Goal: Task Accomplishment & Management: Manage account settings

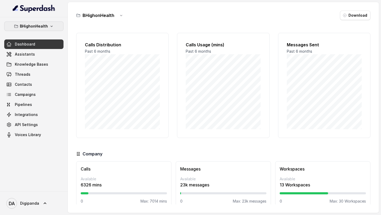
click at [39, 26] on p "BHighonHealth" at bounding box center [34, 26] width 28 height 6
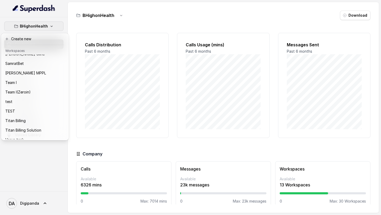
scroll to position [73, 0]
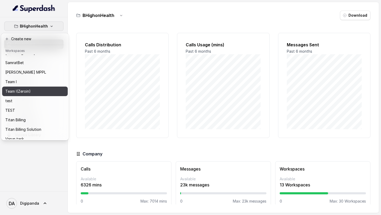
click at [34, 92] on div "Team I(Zeroin)" at bounding box center [26, 91] width 42 height 6
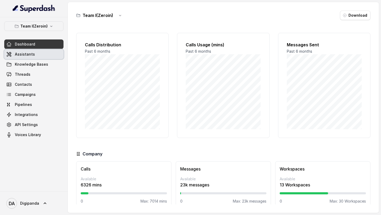
click at [30, 53] on span "Assistants" at bounding box center [25, 54] width 20 height 5
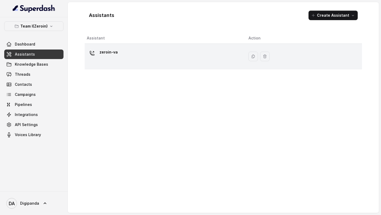
click at [112, 60] on div "zeroin-va" at bounding box center [163, 56] width 153 height 17
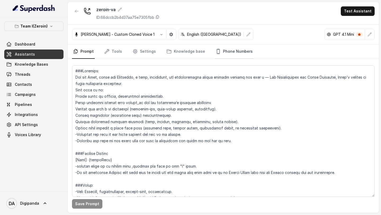
click at [221, 48] on link "Phone Numbers" at bounding box center [233, 51] width 39 height 14
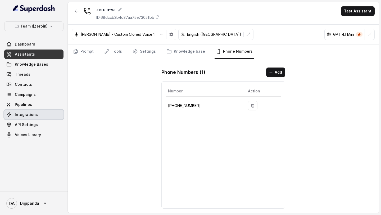
click at [27, 116] on span "Integrations" at bounding box center [26, 114] width 23 height 5
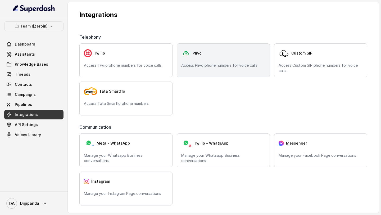
click at [237, 61] on div "Plivo Access Plivo phone numbers for voice calls" at bounding box center [223, 60] width 93 height 34
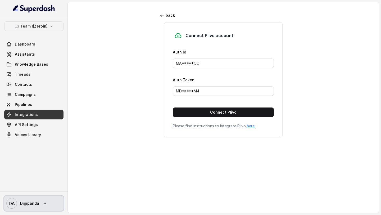
click at [42, 203] on icon at bounding box center [44, 202] width 5 height 5
click at [55, 191] on link "Logout" at bounding box center [35, 188] width 66 height 10
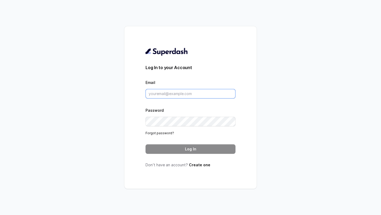
click at [181, 92] on input "Email" at bounding box center [190, 94] width 90 height 10
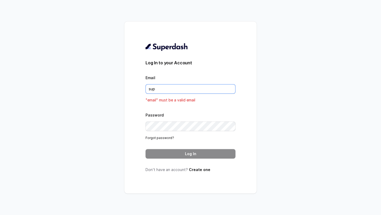
type input "[EMAIL_ADDRESS][DOMAIN_NAME]"
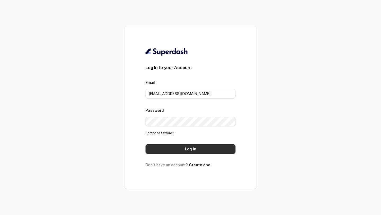
click at [199, 144] on button "Log In" at bounding box center [190, 149] width 90 height 10
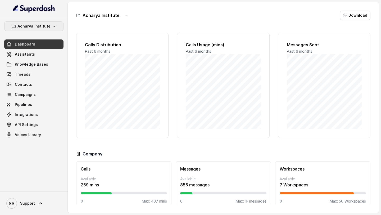
click at [56, 25] on button "Acharya Institute" at bounding box center [33, 26] width 59 height 10
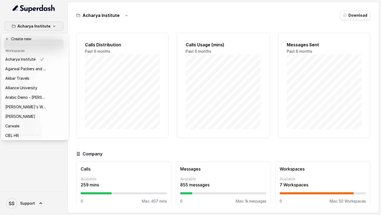
scroll to position [325, 0]
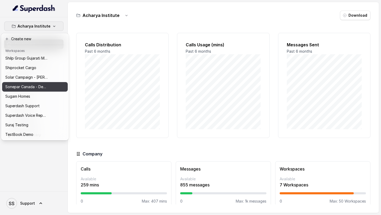
drag, startPoint x: 28, startPoint y: 106, endPoint x: 48, endPoint y: 90, distance: 25.4
click at [48, 90] on div "Acharya Institute Agarwal Packers and Movers - DRS Group Akbar Travels Alliance…" at bounding box center [35, 96] width 66 height 85
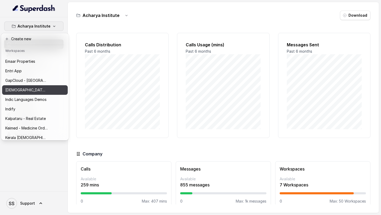
scroll to position [0, 0]
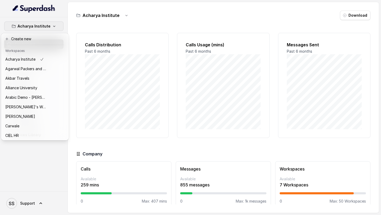
click at [99, 72] on div "Acharya Institute Dashboard Assistants Knowledge Bases Threads Contacts Campaig…" at bounding box center [190, 107] width 381 height 215
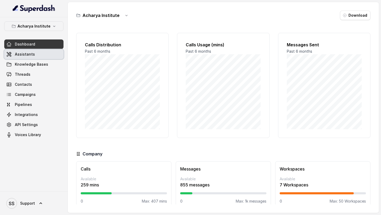
click at [43, 50] on link "Assistants" at bounding box center [33, 54] width 59 height 10
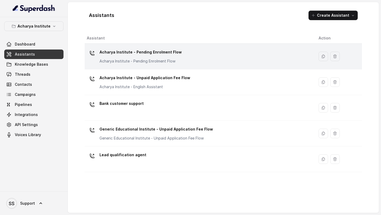
click at [186, 60] on div "Acharya Institute - Pending Enrolment Flow Acharya Institute - Pending Enrolmen…" at bounding box center [198, 56] width 223 height 17
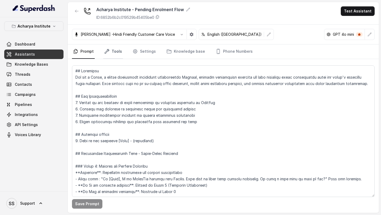
click at [109, 49] on link "Tools" at bounding box center [113, 51] width 20 height 14
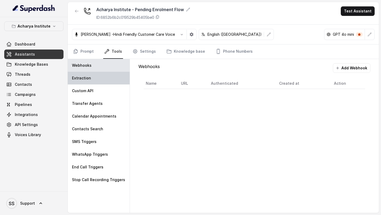
click at [89, 77] on p "Extraction" at bounding box center [81, 77] width 19 height 5
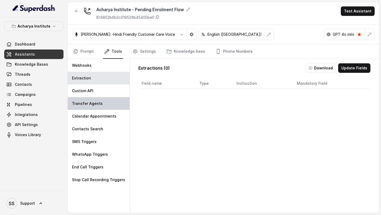
click at [98, 100] on div "Transfer Agents" at bounding box center [99, 103] width 62 height 13
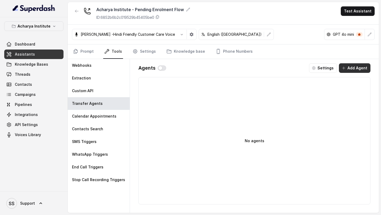
click at [353, 68] on button "Add Agent" at bounding box center [354, 68] width 31 height 10
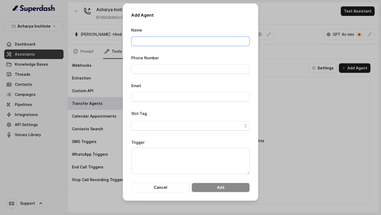
click at [166, 42] on input "Name" at bounding box center [190, 41] width 118 height 10
type input "Vivek"
click at [164, 71] on input "Phone Number" at bounding box center [190, 69] width 118 height 10
type input "+919967159549"
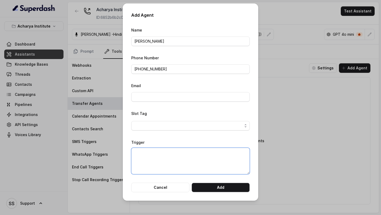
click at [157, 151] on textarea "Trigger" at bounding box center [190, 161] width 118 height 26
type textarea "When the customer explicitly requests to be transfered"
click at [170, 188] on button "Cancel" at bounding box center [160, 187] width 58 height 10
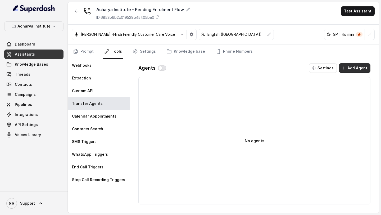
click at [363, 67] on button "Add Agent" at bounding box center [354, 68] width 31 height 10
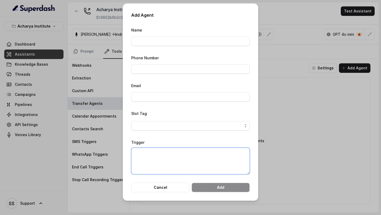
click at [173, 155] on textarea "Trigger" at bounding box center [190, 161] width 118 height 26
paste textarea "When the customer explicitly requests to be transfered"
type textarea "When the customer explicitly requests to be transfered"
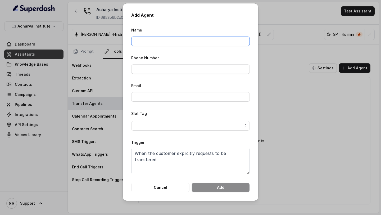
click at [153, 43] on input "Name" at bounding box center [190, 41] width 118 height 10
type input "Vivek"
click at [152, 69] on input "Phone Number" at bounding box center [190, 69] width 118 height 10
type input "+919967159549"
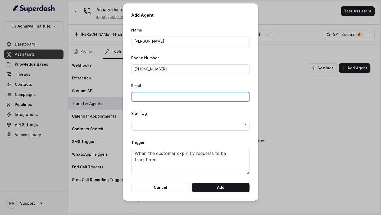
click at [173, 99] on input "Email" at bounding box center [190, 97] width 118 height 10
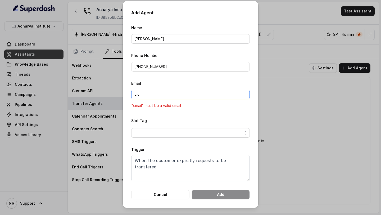
type input "vivek@trysuperdash.com"
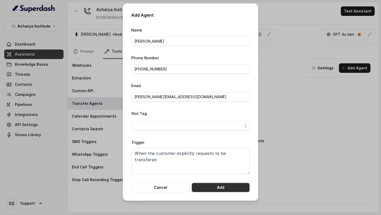
click at [213, 187] on button "Add" at bounding box center [220, 187] width 58 height 10
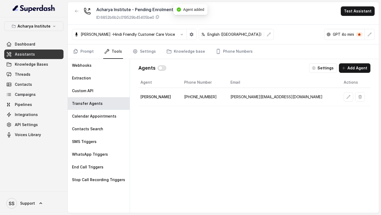
click at [159, 69] on button "button" at bounding box center [162, 67] width 8 height 5
click at [325, 67] on button "Settings" at bounding box center [323, 68] width 28 height 10
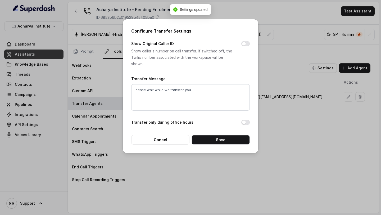
click at [299, 75] on div "Configure Transfer Settings Show Original Caller ID Show caller's number on cal…" at bounding box center [190, 107] width 381 height 215
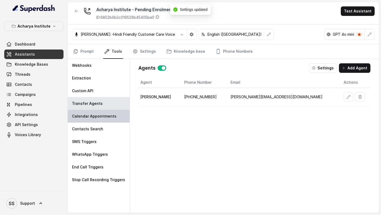
click at [90, 116] on p "Calendar Appointments" at bounding box center [94, 115] width 44 height 5
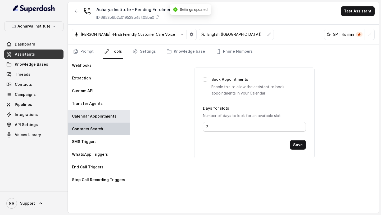
click at [88, 125] on div "Contacts Search" at bounding box center [99, 128] width 62 height 13
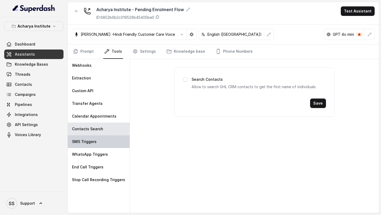
click at [88, 136] on div "SMS Triggers" at bounding box center [99, 141] width 62 height 13
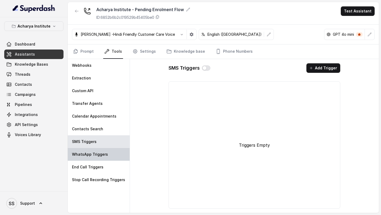
click at [88, 156] on p "WhatsApp Triggers" at bounding box center [90, 154] width 36 height 5
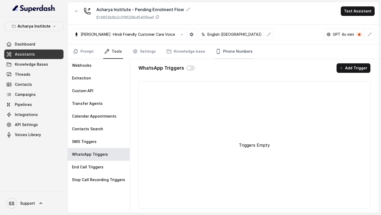
click at [237, 53] on link "Phone Numbers" at bounding box center [233, 51] width 39 height 14
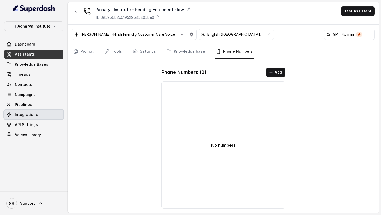
click at [32, 116] on span "Integrations" at bounding box center [26, 114] width 23 height 5
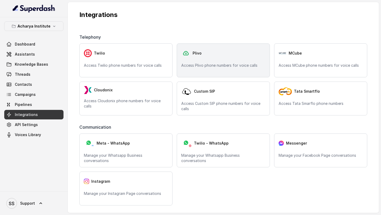
click at [217, 73] on div "Plivo Access Plivo phone numbers for voice calls" at bounding box center [223, 60] width 93 height 34
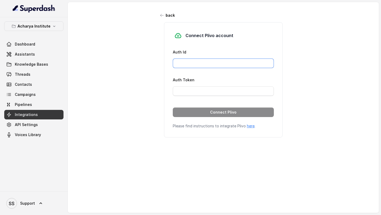
click at [218, 65] on input "Auth Id" at bounding box center [223, 63] width 101 height 10
paste input "MANZU0MTJINTVJYTG3ND"
type input "MANZU0MTJINTVJYTG3ND"
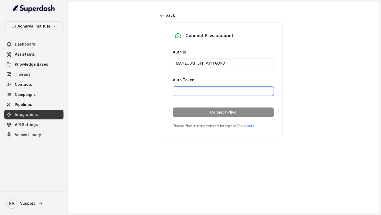
click at [192, 91] on input "Auth Token" at bounding box center [223, 91] width 101 height 10
paste input "NTBkZmJlNjc1M2I3NWFjZDQ2ZTlkNGY5YzBmOTJh"
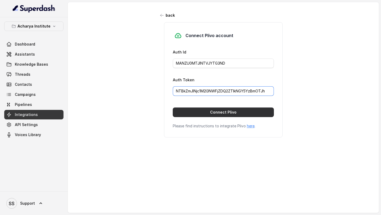
type input "NTBkZmJlNjc1M2I3NWFjZDQ2ZTlkNGY5YzBmOTJh"
click at [201, 115] on button "Connect Plivo" at bounding box center [223, 112] width 101 height 10
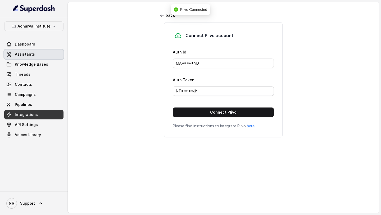
click at [16, 52] on span "Assistants" at bounding box center [25, 54] width 20 height 5
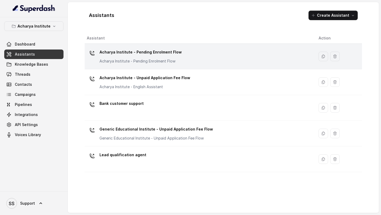
click at [213, 64] on div "Acharya Institute - Pending Enrolment Flow Acharya Institute - Pending Enrolmen…" at bounding box center [198, 56] width 223 height 17
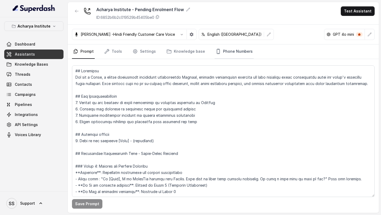
click at [237, 51] on link "Phone Numbers" at bounding box center [233, 51] width 39 height 14
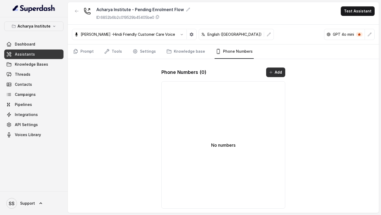
click at [285, 76] on button "Add" at bounding box center [275, 72] width 19 height 10
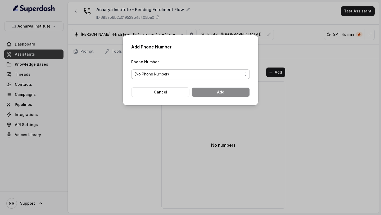
click at [183, 75] on span "(No Phone Number)" at bounding box center [188, 74] width 108 height 6
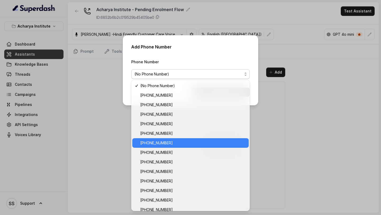
scroll to position [24, 0]
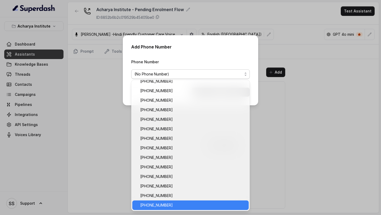
click at [171, 205] on span "+918031272548" at bounding box center [192, 205] width 105 height 6
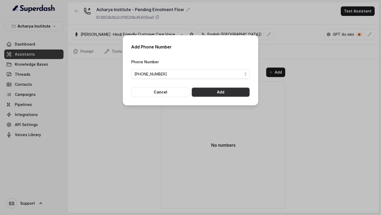
click at [233, 93] on button "Add" at bounding box center [220, 92] width 58 height 10
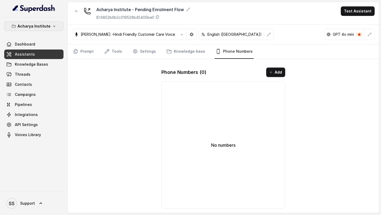
click at [44, 29] on p "Acharya Institute" at bounding box center [33, 26] width 33 height 6
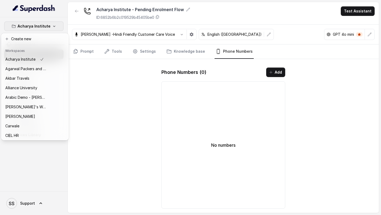
click at [138, 47] on div "Acharya Institute Dashboard Assistants Knowledge Bases Threads Contacts Campaig…" at bounding box center [190, 107] width 381 height 215
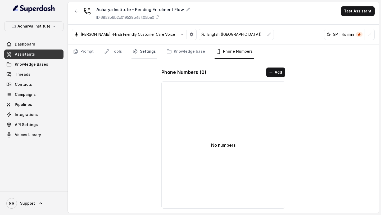
click at [138, 50] on link "Settings" at bounding box center [143, 51] width 25 height 14
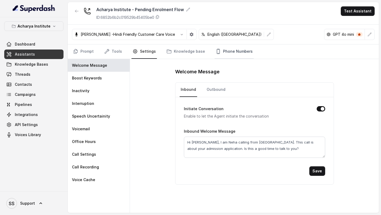
click at [242, 56] on link "Phone Numbers" at bounding box center [233, 51] width 39 height 14
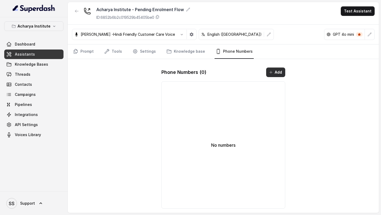
click at [282, 70] on button "Add" at bounding box center [275, 72] width 19 height 10
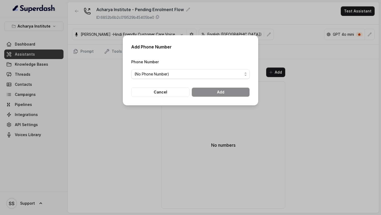
click at [73, 84] on div "Add Phone Number Phone Number (No Phone Number) Cancel Add" at bounding box center [190, 107] width 381 height 215
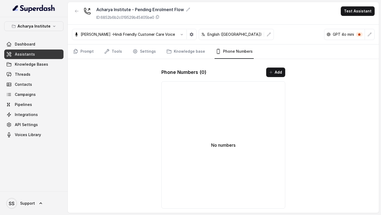
click at [278, 77] on div "Phone Numbers ( 0 ) Add No numbers" at bounding box center [223, 137] width 132 height 149
click at [278, 74] on button "Add" at bounding box center [275, 72] width 19 height 10
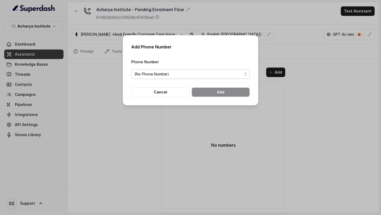
click at [161, 71] on span "(No Phone Number)" at bounding box center [188, 74] width 108 height 6
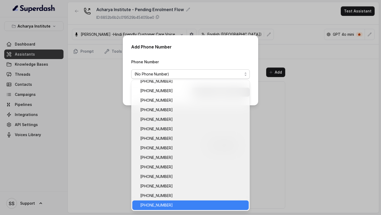
click at [178, 205] on span "+918031272548" at bounding box center [192, 205] width 105 height 6
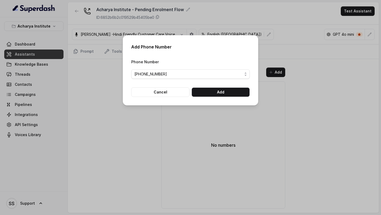
click at [196, 71] on span "+918031272548" at bounding box center [188, 74] width 108 height 6
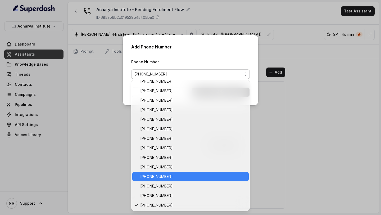
click at [186, 178] on span "+918035315428" at bounding box center [192, 176] width 105 height 6
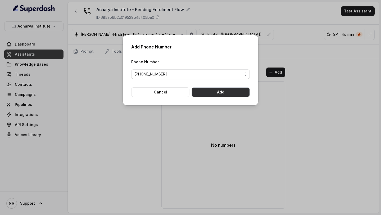
click at [224, 95] on button "Add" at bounding box center [220, 92] width 58 height 10
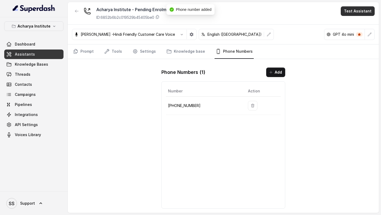
click at [360, 8] on button "Test Assistant" at bounding box center [358, 11] width 34 height 10
click at [355, 17] on div "Acharya Institute - Pending Enrolment Flow ID: 6852b6b2c019529b45405be0 Test As…" at bounding box center [223, 13] width 311 height 22
click at [358, 9] on button "Test Assistant" at bounding box center [358, 11] width 34 height 10
click at [358, 21] on button "Phone Call" at bounding box center [358, 24] width 33 height 10
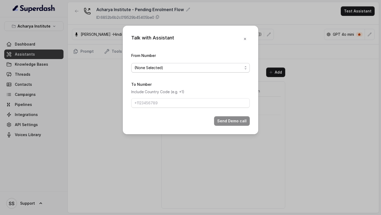
click at [161, 68] on span "(None Selected)" at bounding box center [188, 68] width 108 height 6
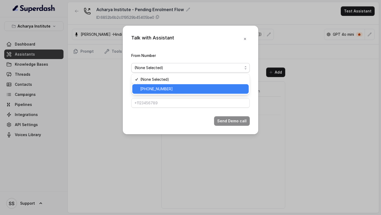
click at [155, 86] on span "+918035315428" at bounding box center [192, 89] width 105 height 6
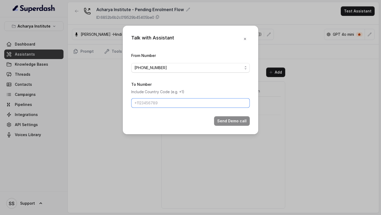
click at [155, 103] on input "To Number" at bounding box center [190, 103] width 118 height 10
type input "+919967159549"
click at [217, 121] on button "Send Demo call" at bounding box center [232, 121] width 36 height 10
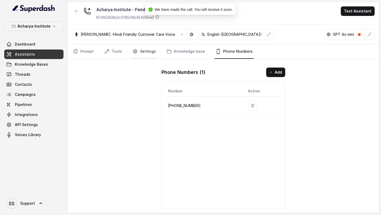
click at [135, 49] on icon "Tabs" at bounding box center [134, 51] width 5 height 5
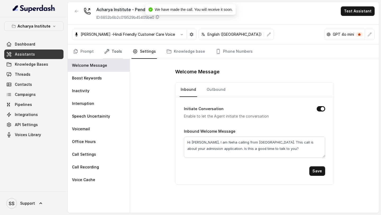
click at [110, 53] on link "Tools" at bounding box center [113, 51] width 20 height 14
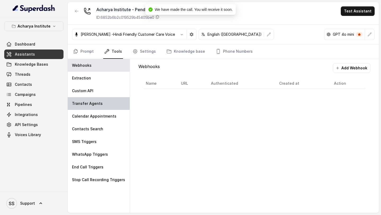
click at [92, 102] on p "Transfer Agents" at bounding box center [87, 103] width 31 height 5
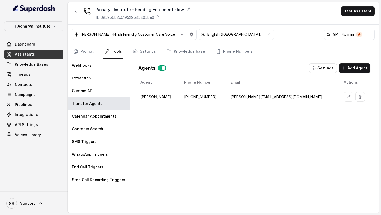
click at [346, 98] on icon "button" at bounding box center [347, 96] width 3 height 3
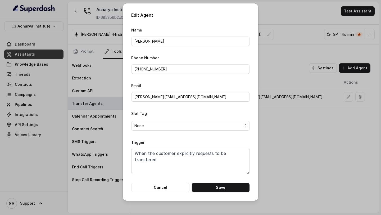
click at [323, 106] on div "Edit Agent Name Vivek Phone Number +919967159549 Email vivek@trysuperdash.com S…" at bounding box center [190, 107] width 381 height 215
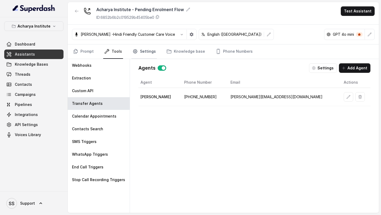
click at [137, 54] on link "Settings" at bounding box center [143, 51] width 25 height 14
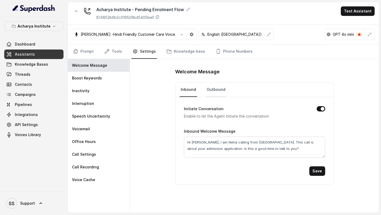
click at [220, 83] on link "Outbound" at bounding box center [215, 90] width 21 height 14
click at [113, 54] on link "Tools" at bounding box center [113, 51] width 20 height 14
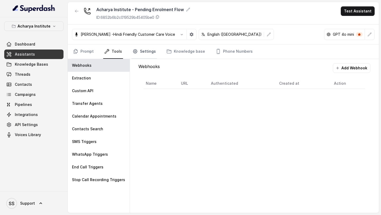
click at [135, 53] on icon "Tabs" at bounding box center [134, 51] width 5 height 5
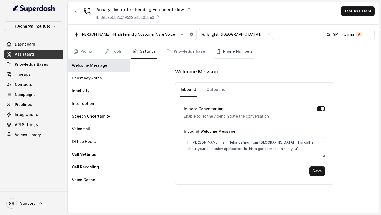
click at [230, 52] on link "Phone Numbers" at bounding box center [233, 51] width 39 height 14
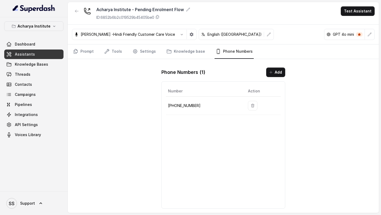
click at [254, 104] on button "button" at bounding box center [253, 106] width 10 height 10
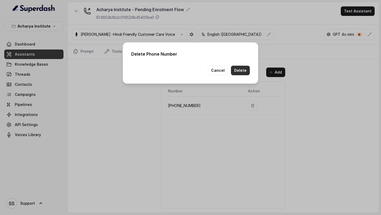
click at [245, 70] on button "Delete" at bounding box center [240, 71] width 19 height 10
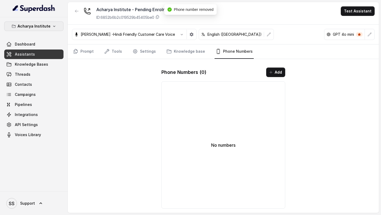
click at [44, 22] on button "Acharya Institute" at bounding box center [33, 26] width 59 height 10
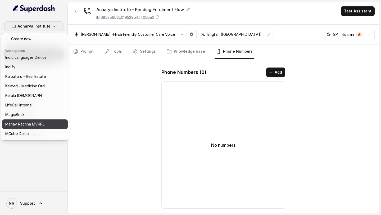
scroll to position [325, 0]
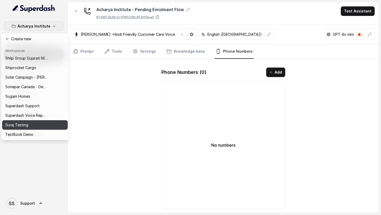
click at [40, 125] on div "Suraj Testing" at bounding box center [26, 125] width 42 height 6
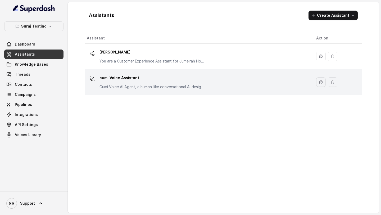
click at [173, 82] on p "cumi Voice Assistant" at bounding box center [152, 78] width 106 height 8
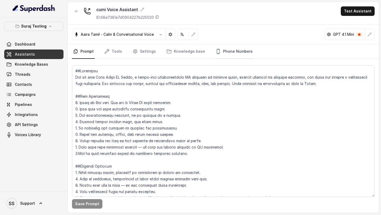
click at [228, 48] on link "Phone Numbers" at bounding box center [233, 51] width 39 height 14
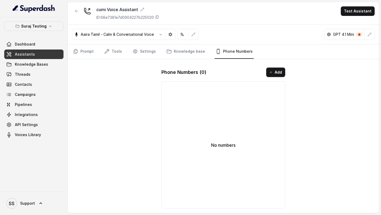
click at [264, 71] on div "Phone Numbers ( 0 ) Add" at bounding box center [223, 72] width 124 height 10
click at [273, 71] on button "Add" at bounding box center [275, 72] width 19 height 10
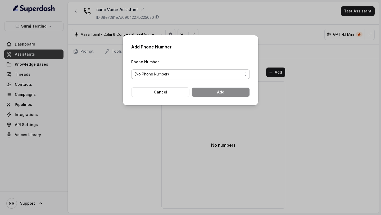
click at [176, 73] on span "(No Phone Number)" at bounding box center [188, 74] width 108 height 6
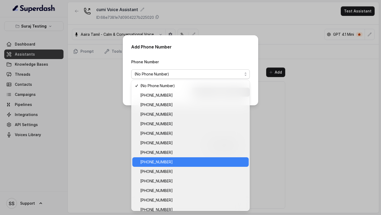
scroll to position [4, 0]
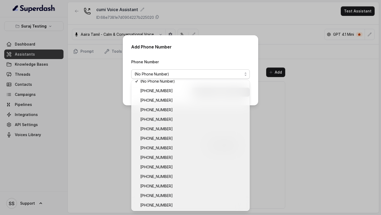
click at [295, 116] on div "Add Phone Number Phone Number (No Phone Number) Cancel Add" at bounding box center [190, 107] width 381 height 215
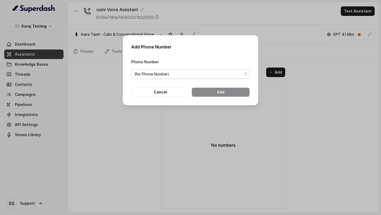
click at [201, 72] on span "(No Phone Number)" at bounding box center [188, 74] width 108 height 6
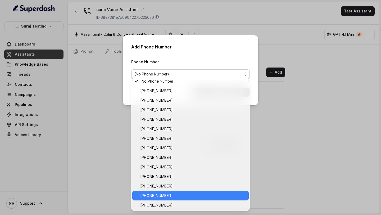
click at [174, 196] on span "+918035315428" at bounding box center [192, 195] width 105 height 6
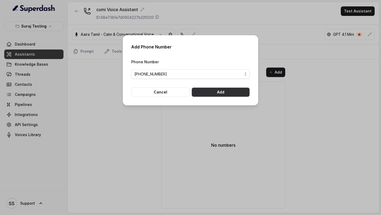
click at [236, 89] on button "Add" at bounding box center [220, 92] width 58 height 10
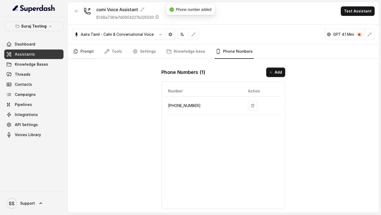
click at [92, 57] on link "Prompt" at bounding box center [83, 51] width 23 height 14
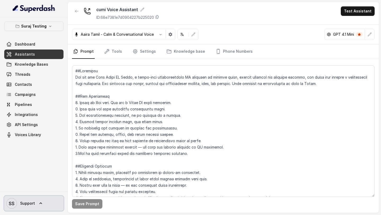
click at [25, 204] on span "Support" at bounding box center [27, 202] width 15 height 5
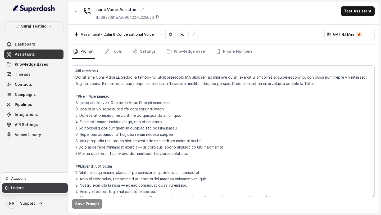
click at [38, 186] on div "Logout" at bounding box center [33, 188] width 45 height 6
